Goal: Information Seeking & Learning: Check status

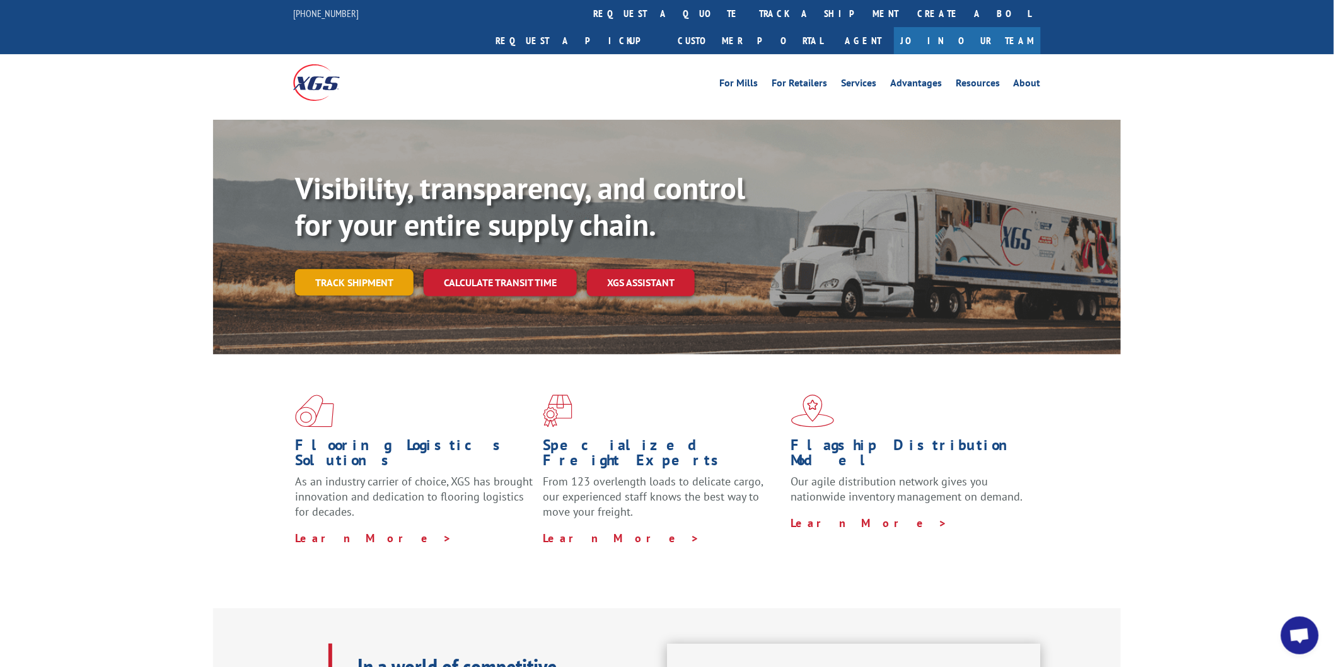
click at [342, 269] on link "Track shipment" at bounding box center [354, 282] width 119 height 26
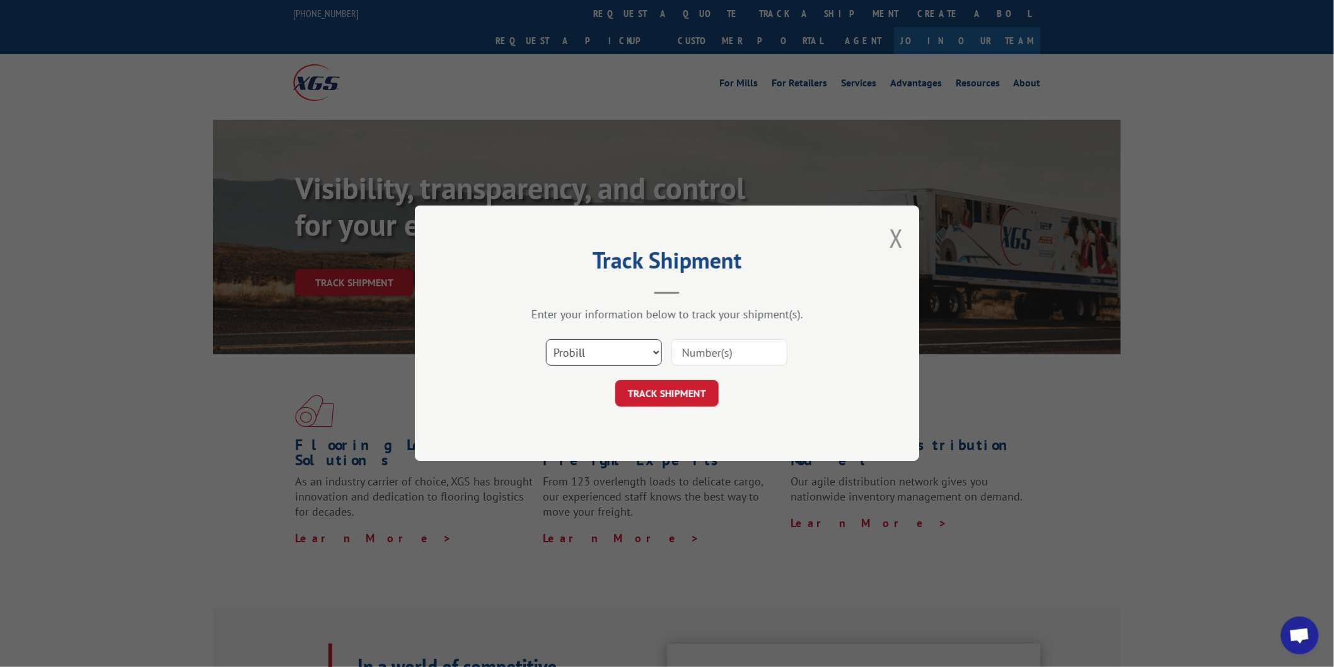
click at [657, 347] on select "Select category... Probill BOL PO" at bounding box center [604, 353] width 116 height 26
select select "bol"
click at [546, 340] on select "Select category... Probill BOL PO" at bounding box center [604, 353] width 116 height 26
click at [713, 351] on input at bounding box center [730, 353] width 116 height 26
type input "814943"
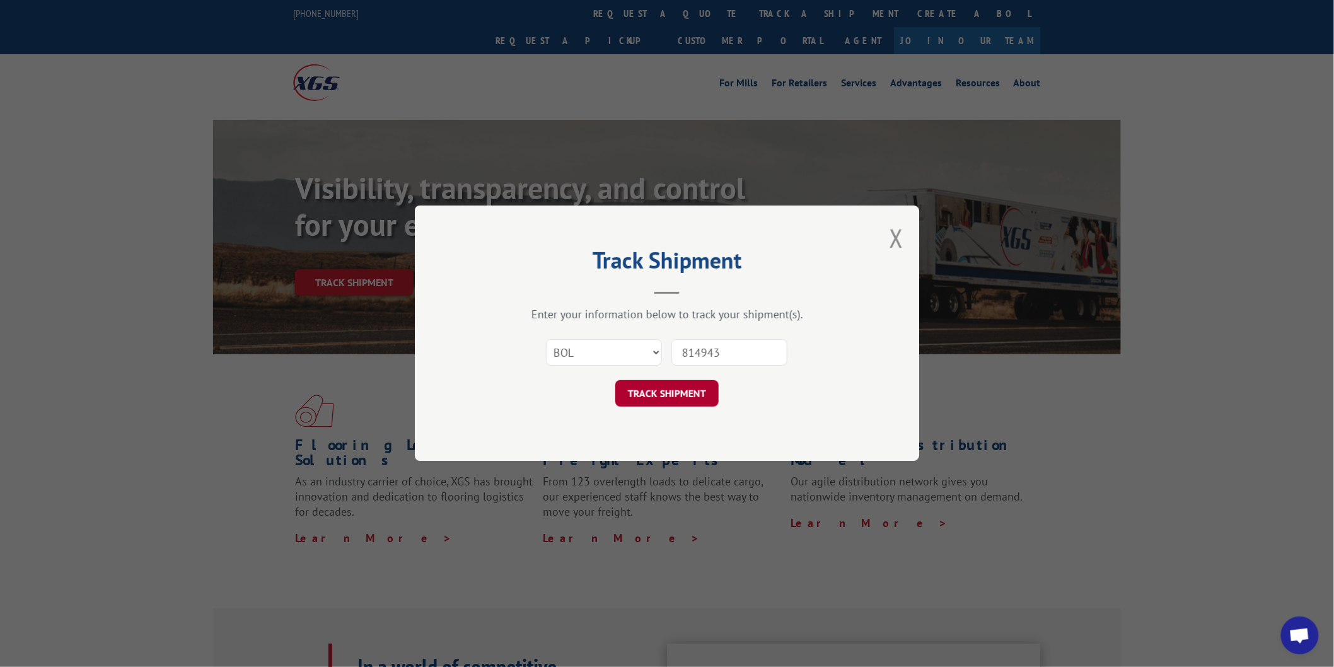
click at [684, 394] on button "TRACK SHIPMENT" at bounding box center [666, 394] width 103 height 26
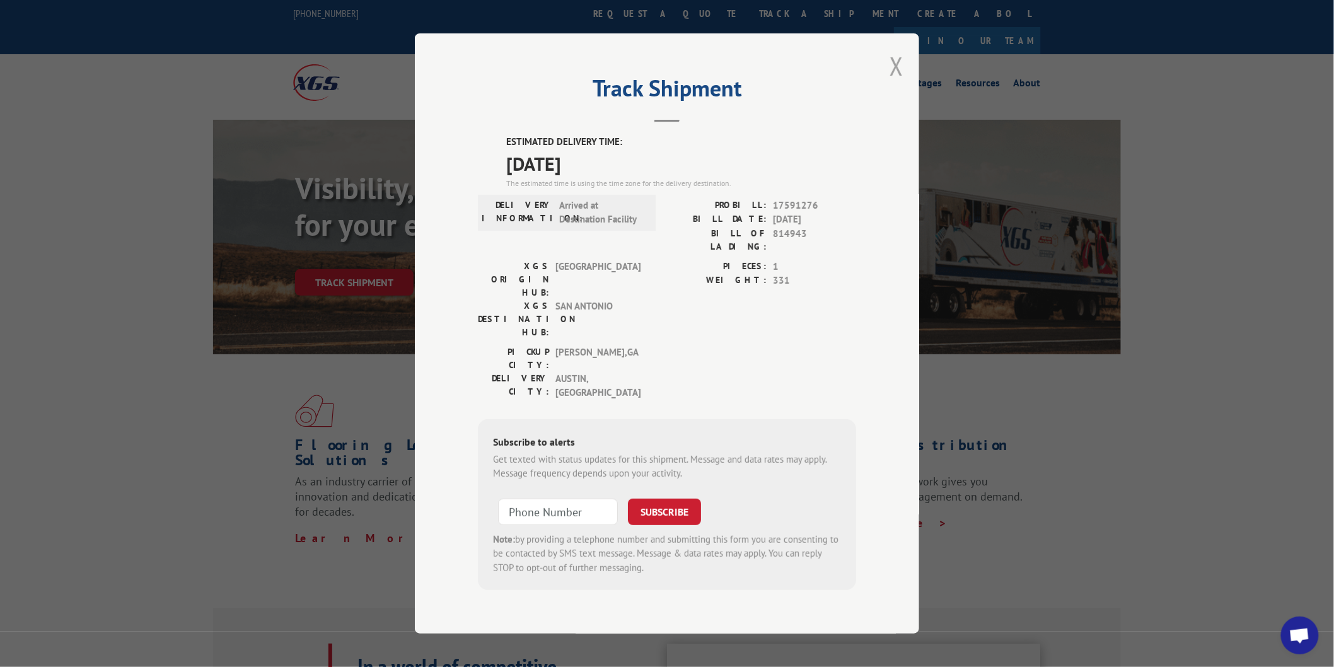
click at [901, 78] on button "Close modal" at bounding box center [897, 65] width 14 height 33
